Goal: Use online tool/utility: Utilize a website feature to perform a specific function

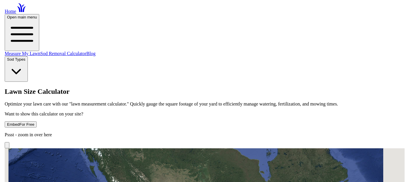
scroll to position [116, 0]
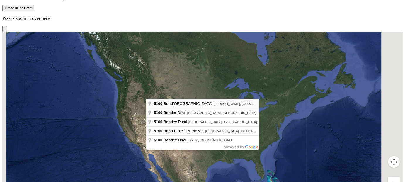
type input "[STREET_ADDRESS][PERSON_NAME]"
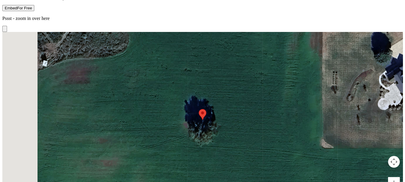
drag, startPoint x: 225, startPoint y: 130, endPoint x: 182, endPoint y: 136, distance: 44.0
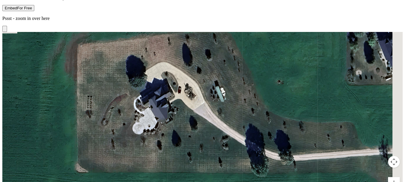
drag, startPoint x: 246, startPoint y: 104, endPoint x: 0, endPoint y: 128, distance: 247.1
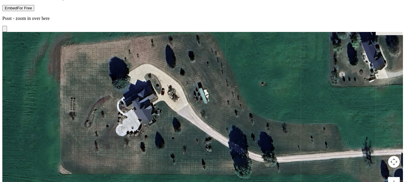
drag, startPoint x: 243, startPoint y: 100, endPoint x: 225, endPoint y: 101, distance: 17.6
click at [225, 101] on div at bounding box center [202, 120] width 300 height 176
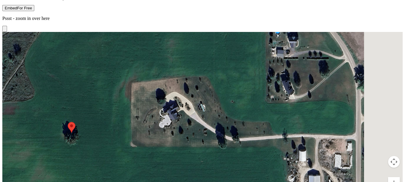
click at [271, 101] on div at bounding box center [202, 120] width 300 height 176
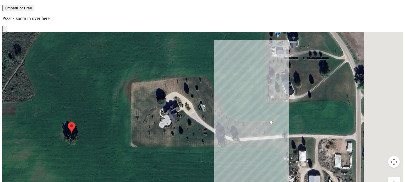
click at [232, 96] on div at bounding box center [202, 120] width 300 height 176
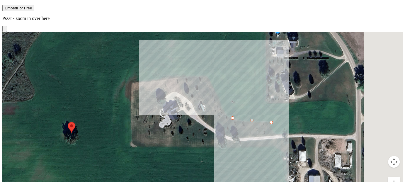
click at [195, 55] on div at bounding box center [202, 120] width 300 height 176
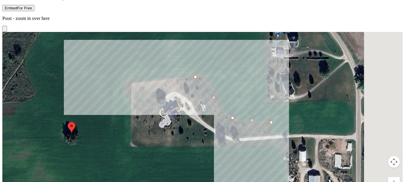
click at [131, 61] on div at bounding box center [202, 120] width 300 height 176
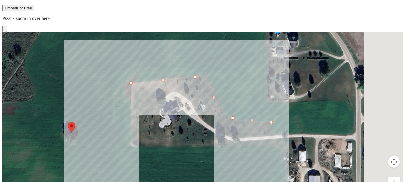
click at [131, 110] on div at bounding box center [202, 120] width 300 height 176
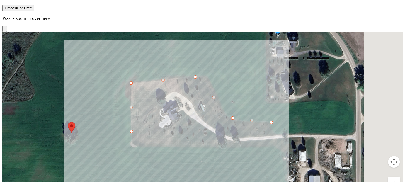
click at [157, 104] on div at bounding box center [202, 120] width 300 height 176
click at [163, 75] on div at bounding box center [202, 120] width 300 height 176
click at [177, 68] on div at bounding box center [202, 120] width 300 height 176
click at [212, 106] on div at bounding box center [202, 120] width 300 height 176
click at [240, 116] on div at bounding box center [202, 120] width 300 height 176
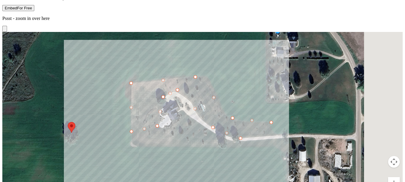
click at [272, 114] on div at bounding box center [202, 120] width 300 height 176
click at [271, 102] on div at bounding box center [202, 120] width 300 height 176
drag, startPoint x: 273, startPoint y: 113, endPoint x: 275, endPoint y: 119, distance: 6.3
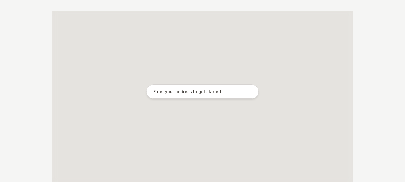
scroll to position [116, 0]
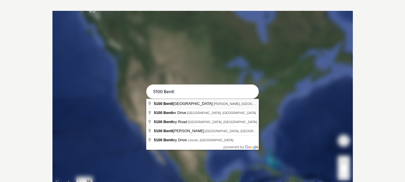
type input "[STREET_ADDRESS][PERSON_NAME]"
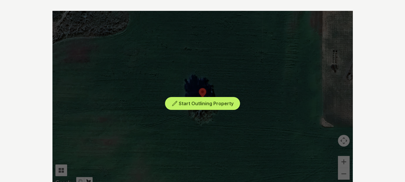
click at [286, 149] on div "Start Outlining Property" at bounding box center [202, 99] width 300 height 176
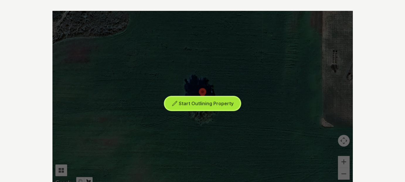
click at [208, 103] on span "Start Outlining Property" at bounding box center [206, 103] width 55 height 6
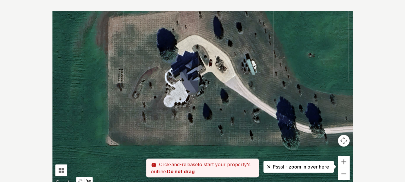
drag, startPoint x: 269, startPoint y: 110, endPoint x: 53, endPoint y: 129, distance: 216.8
click at [53, 129] on div at bounding box center [202, 99] width 300 height 176
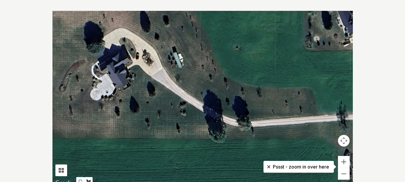
drag, startPoint x: 243, startPoint y: 103, endPoint x: 169, endPoint y: 96, distance: 74.1
click at [169, 96] on div at bounding box center [202, 99] width 300 height 176
click at [315, 124] on div at bounding box center [202, 99] width 300 height 176
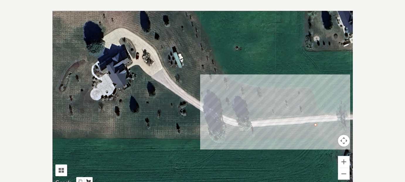
click at [232, 128] on div at bounding box center [202, 99] width 300 height 176
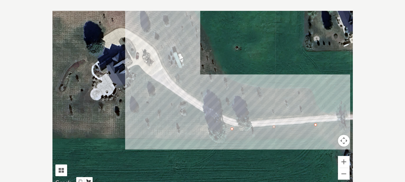
click at [136, 66] on div at bounding box center [202, 99] width 300 height 176
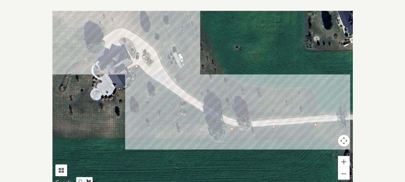
click at [129, 68] on div at bounding box center [202, 99] width 300 height 176
click at [139, 82] on div at bounding box center [202, 99] width 300 height 176
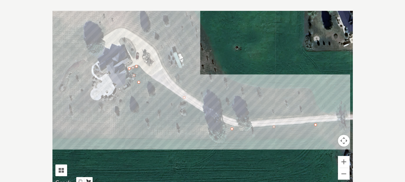
click at [99, 107] on div at bounding box center [202, 99] width 300 height 176
click at [85, 92] on div at bounding box center [202, 99] width 300 height 176
click at [91, 62] on div at bounding box center [202, 99] width 300 height 176
click at [107, 48] on div at bounding box center [202, 99] width 300 height 176
click at [98, 38] on div at bounding box center [202, 99] width 300 height 176
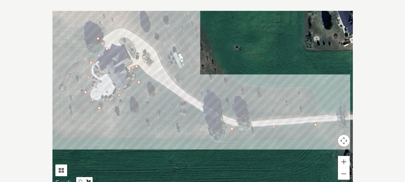
click at [126, 24] on div at bounding box center [202, 99] width 300 height 176
click at [158, 50] on div at bounding box center [202, 99] width 300 height 176
click at [191, 94] on div at bounding box center [202, 99] width 300 height 176
click at [236, 118] on div at bounding box center [202, 99] width 300 height 176
click at [323, 114] on div at bounding box center [202, 99] width 300 height 176
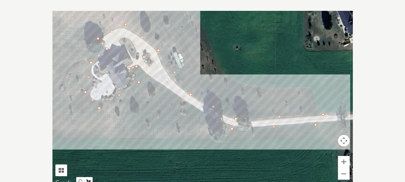
click at [310, 86] on div at bounding box center [202, 99] width 300 height 176
click at [225, 82] on div at bounding box center [202, 99] width 300 height 176
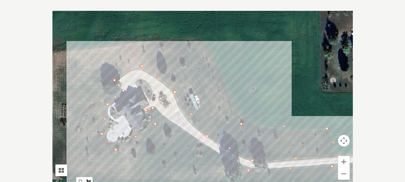
drag, startPoint x: 195, startPoint y: 26, endPoint x: 211, endPoint y: 69, distance: 45.8
click at [211, 69] on div at bounding box center [202, 99] width 300 height 176
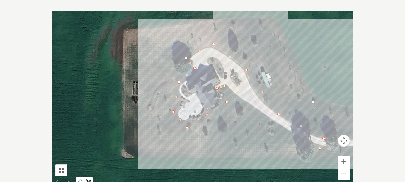
drag, startPoint x: 192, startPoint y: 36, endPoint x: 265, endPoint y: 14, distance: 75.8
click at [265, 14] on div at bounding box center [202, 99] width 300 height 176
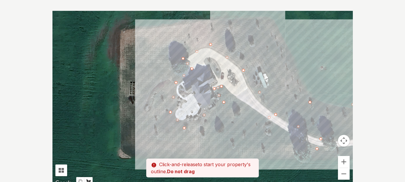
drag, startPoint x: 265, startPoint y: 14, endPoint x: 261, endPoint y: 14, distance: 3.8
click at [261, 14] on div at bounding box center [202, 99] width 300 height 176
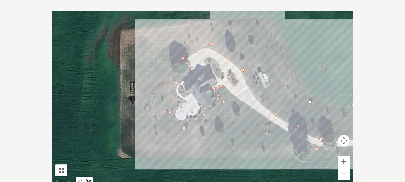
click at [258, 17] on div at bounding box center [202, 99] width 300 height 176
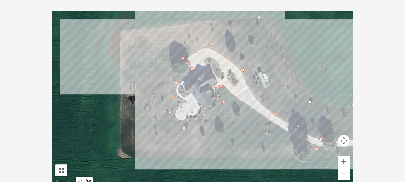
click at [122, 30] on div at bounding box center [202, 99] width 300 height 176
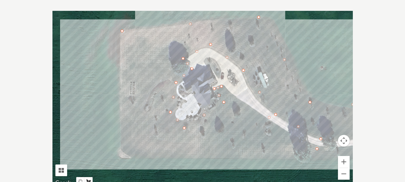
click at [122, 156] on div at bounding box center [202, 99] width 300 height 176
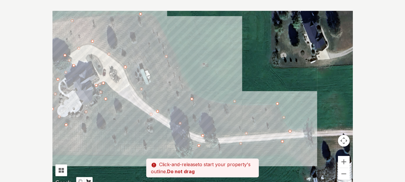
drag, startPoint x: 296, startPoint y: 158, endPoint x: 177, endPoint y: 155, distance: 118.6
click at [177, 155] on div at bounding box center [202, 99] width 300 height 176
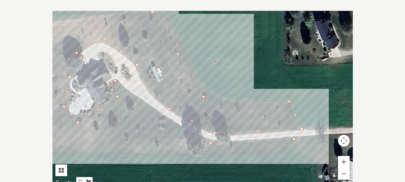
drag, startPoint x: 177, startPoint y: 155, endPoint x: 190, endPoint y: 152, distance: 13.1
click at [190, 152] on div at bounding box center [202, 99] width 300 height 176
click at [299, 154] on div at bounding box center [202, 99] width 300 height 176
click at [294, 137] on div at bounding box center [202, 99] width 300 height 176
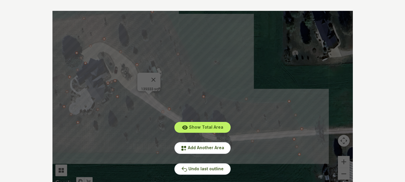
click at [256, 55] on div "Show Total Area Add Another Area Undo last outline" at bounding box center [202, 99] width 300 height 176
drag, startPoint x: 132, startPoint y: 102, endPoint x: 174, endPoint y: 101, distance: 41.9
click at [174, 101] on div "Show Total Area Add Another Area Undo last outline" at bounding box center [202, 99] width 300 height 176
